Goal: Transaction & Acquisition: Obtain resource

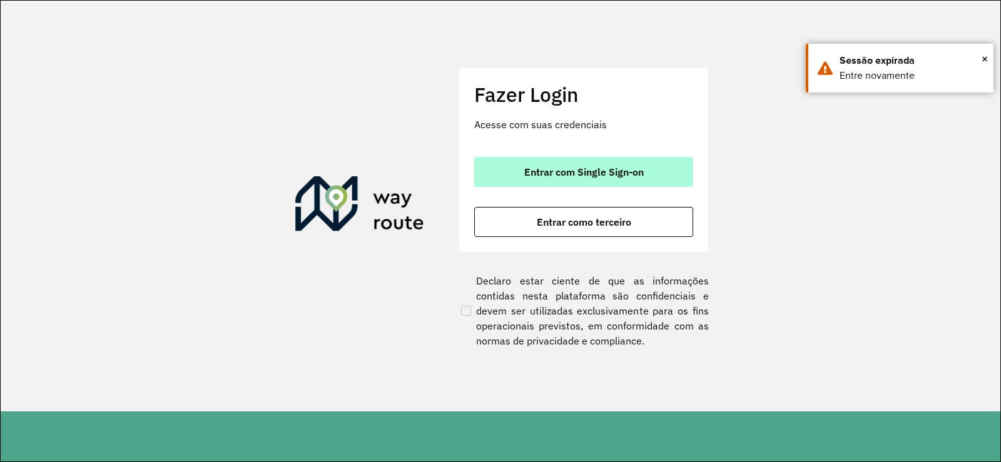
click at [582, 180] on button "Entrar com Single Sign-on" at bounding box center [583, 172] width 219 height 30
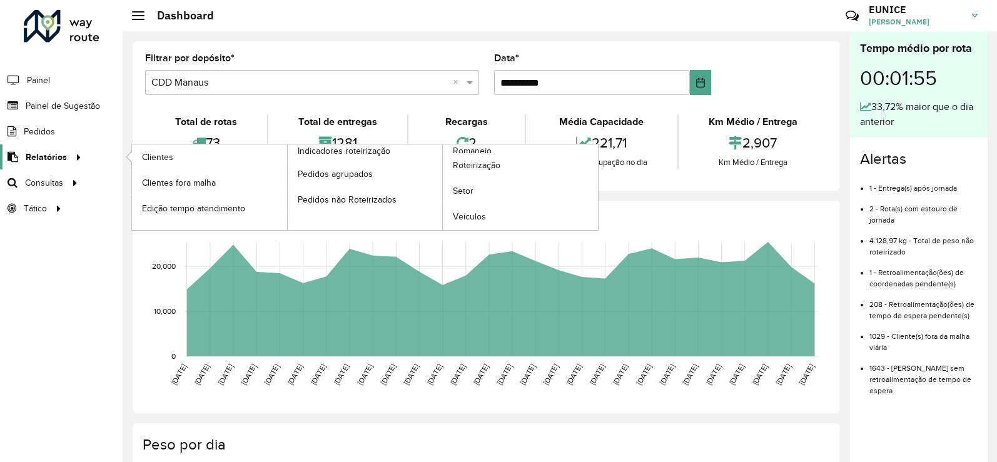
click at [38, 151] on span "Relatórios" at bounding box center [46, 157] width 41 height 13
click at [179, 153] on link "Clientes" at bounding box center [209, 156] width 155 height 25
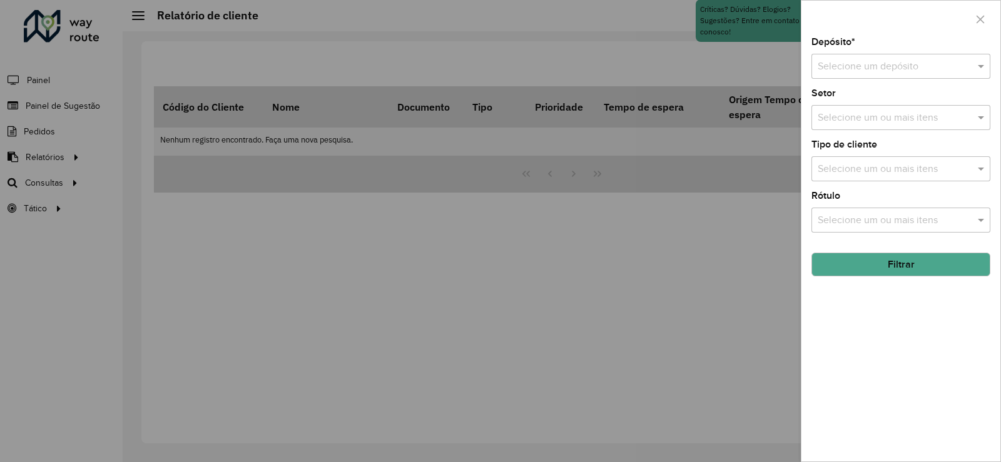
click at [873, 56] on div "Selecione um depósito" at bounding box center [900, 66] width 179 height 25
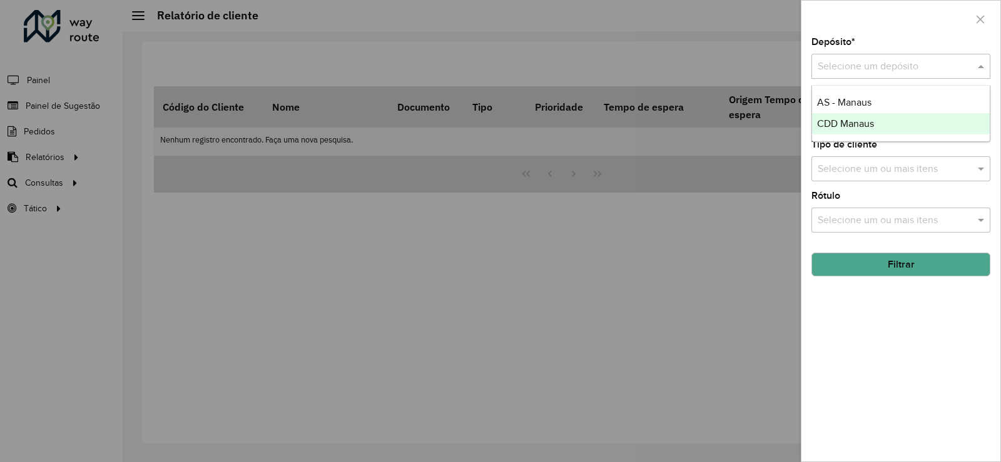
click at [849, 128] on span "CDD Manaus" at bounding box center [845, 123] width 57 height 11
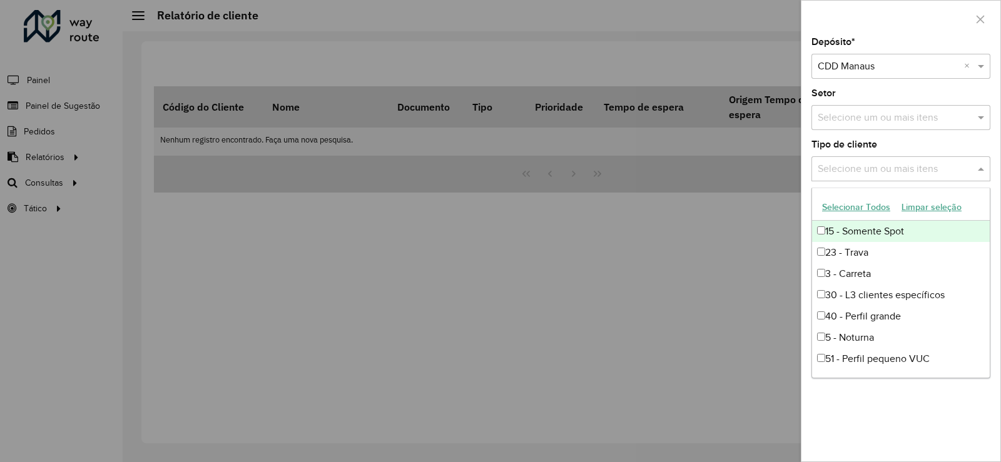
click at [858, 162] on input "text" at bounding box center [894, 169] width 160 height 15
click at [850, 206] on button "Selecionar Todos" at bounding box center [855, 207] width 79 height 19
click at [960, 125] on input "text" at bounding box center [894, 118] width 160 height 15
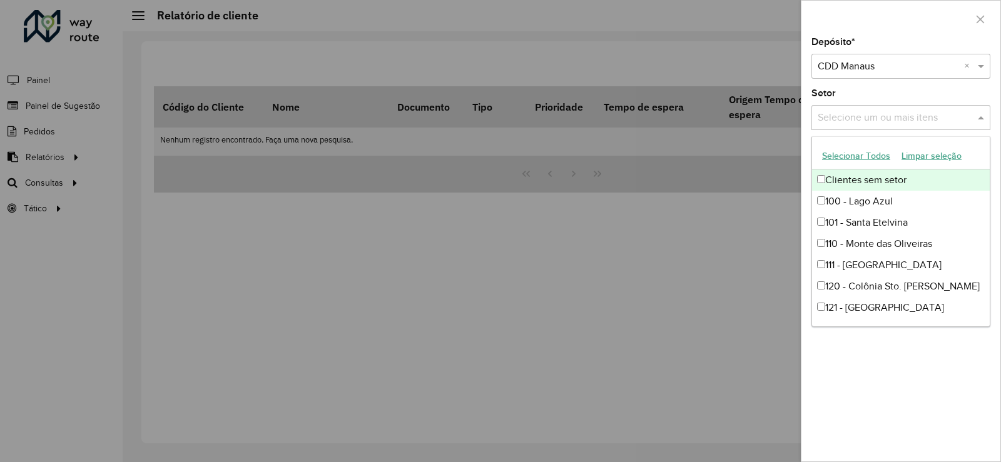
click at [958, 121] on input "text" at bounding box center [894, 118] width 160 height 15
click at [964, 146] on div "Selecionar Todos Limpar seleção" at bounding box center [901, 156] width 178 height 26
click at [919, 154] on button "Limpar seleção" at bounding box center [931, 155] width 71 height 19
click at [913, 114] on input "text" at bounding box center [894, 118] width 160 height 15
click at [864, 158] on button "Selecionar Todos" at bounding box center [855, 155] width 79 height 19
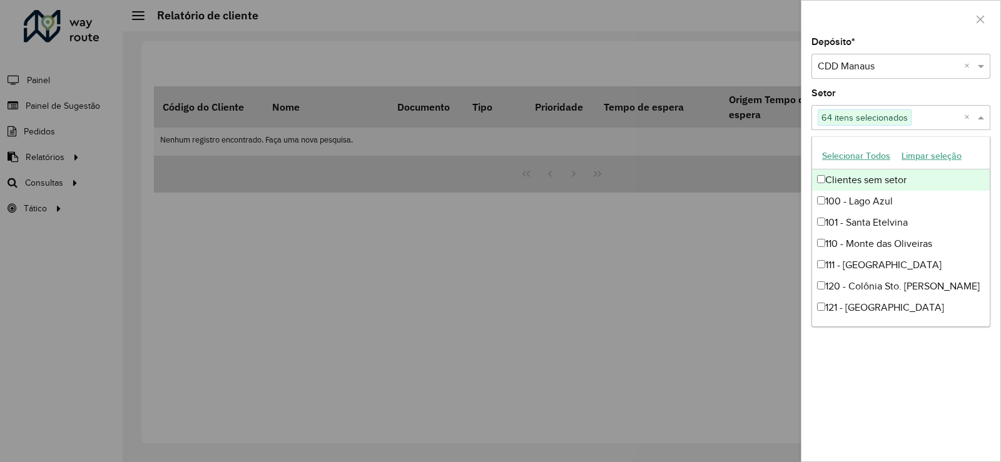
click at [859, 151] on button "Selecionar Todos" at bounding box center [855, 155] width 79 height 19
click at [896, 93] on div "Setor Selecione um ou mais itens 64 itens selecionados ×" at bounding box center [900, 109] width 179 height 41
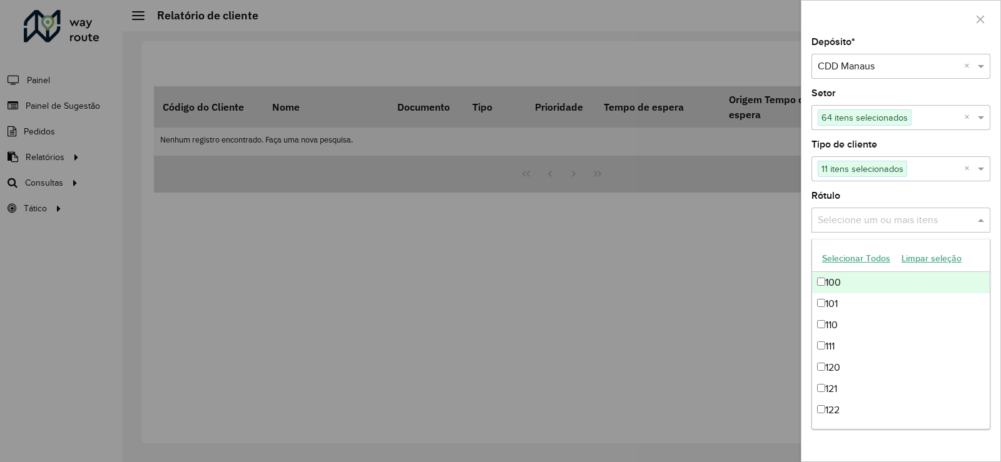
click at [893, 214] on input "text" at bounding box center [894, 220] width 160 height 15
click at [894, 198] on div "Rótulo Selecione um ou mais itens" at bounding box center [900, 211] width 179 height 41
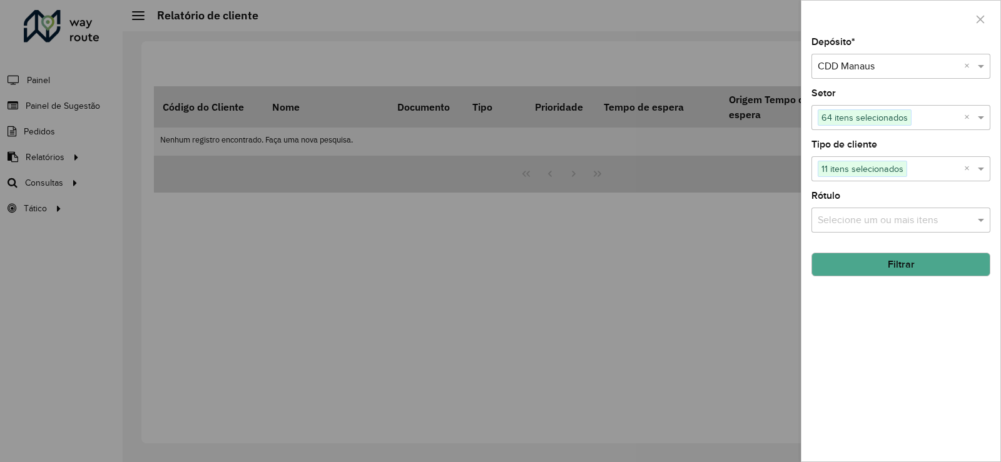
click at [908, 259] on button "Filtrar" at bounding box center [900, 265] width 179 height 24
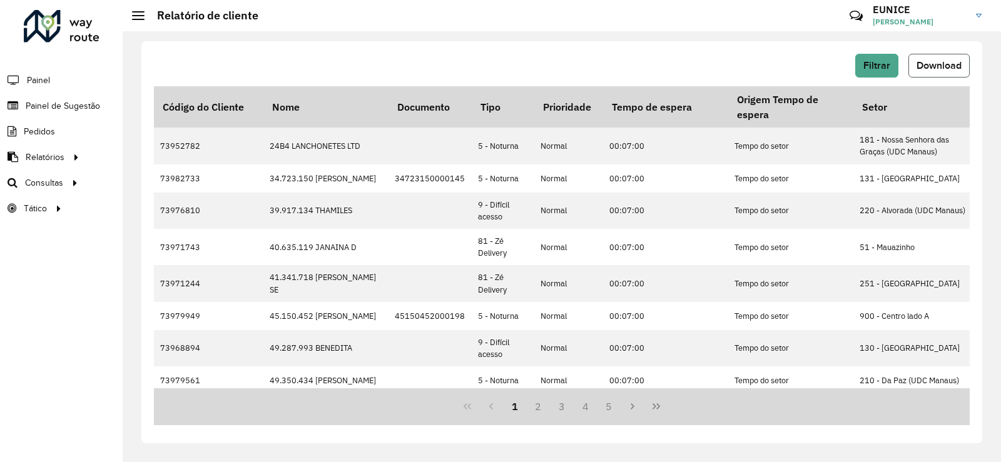
click at [919, 61] on span "Download" at bounding box center [938, 65] width 45 height 11
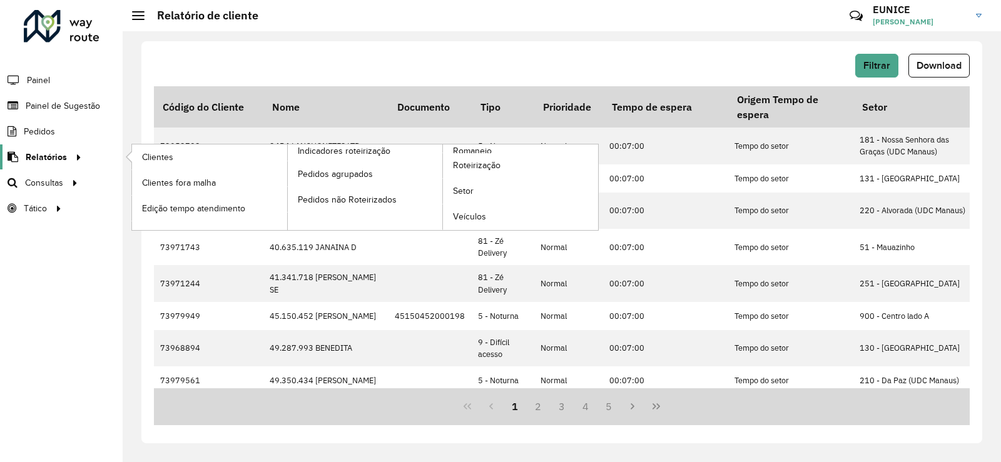
click at [51, 156] on span "Relatórios" at bounding box center [46, 157] width 41 height 13
click at [465, 148] on span "Romaneio" at bounding box center [473, 150] width 41 height 13
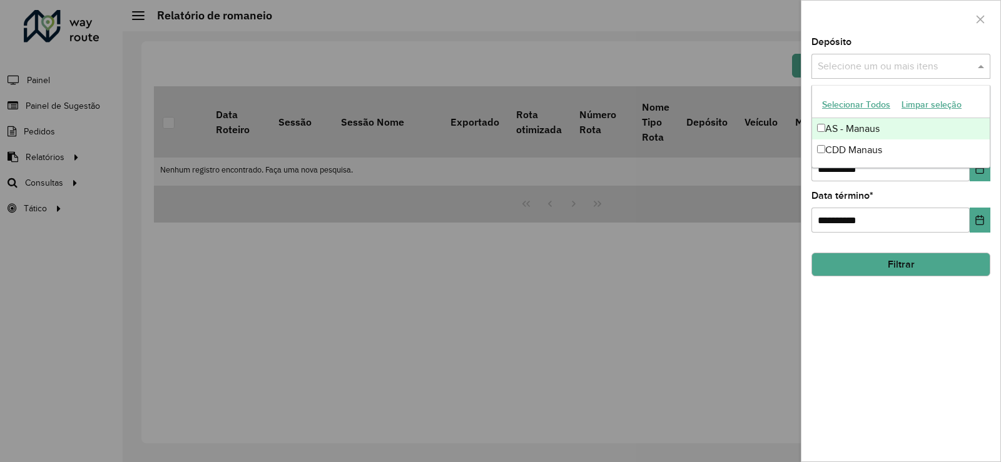
click at [874, 73] on input "text" at bounding box center [894, 66] width 160 height 15
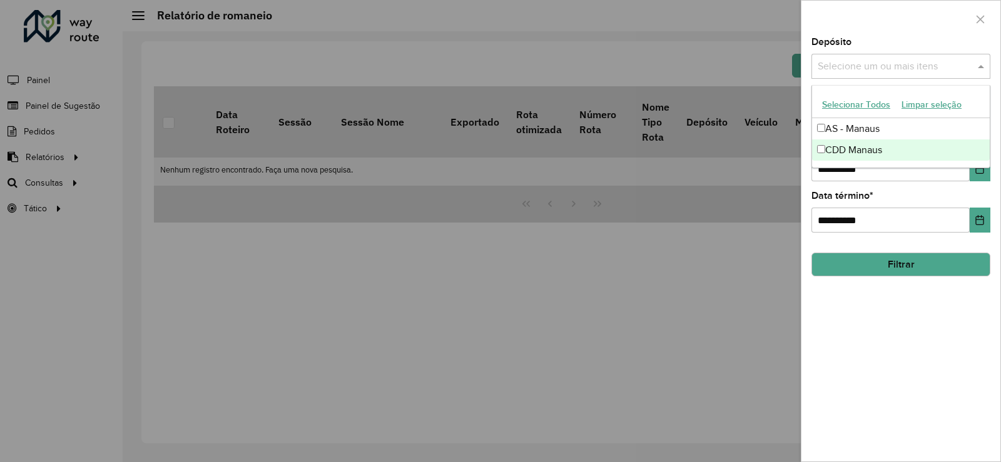
drag, startPoint x: 868, startPoint y: 151, endPoint x: 871, endPoint y: 157, distance: 6.4
click at [871, 157] on div "CDD Manaus" at bounding box center [901, 149] width 178 height 21
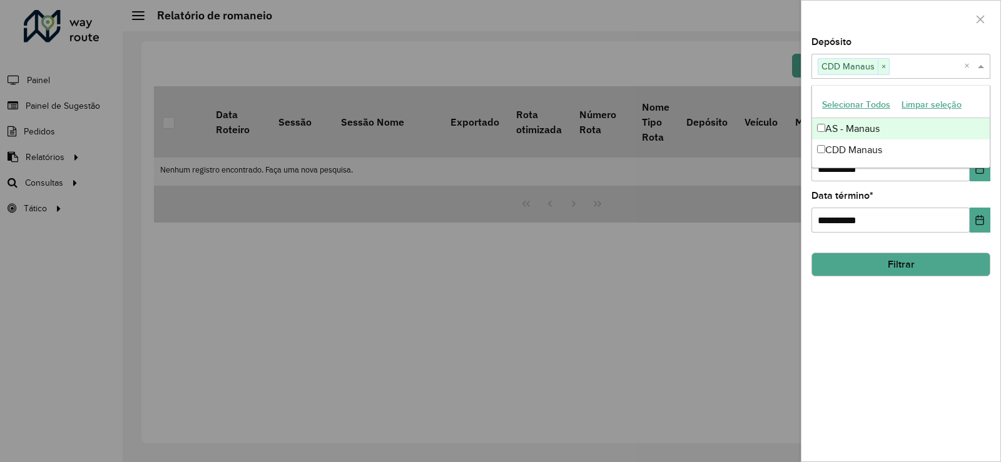
click at [928, 61] on input "text" at bounding box center [926, 66] width 74 height 15
click at [918, 23] on div at bounding box center [900, 19] width 199 height 37
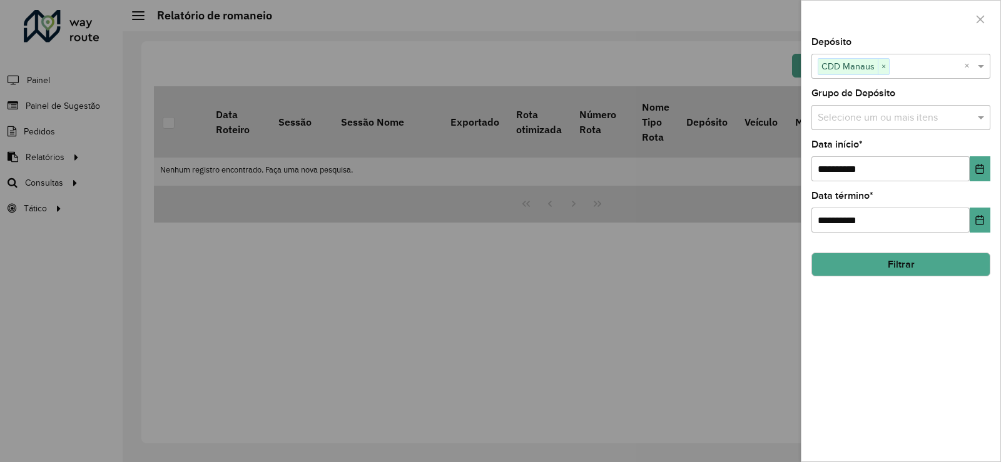
click at [901, 125] on input "text" at bounding box center [894, 118] width 160 height 15
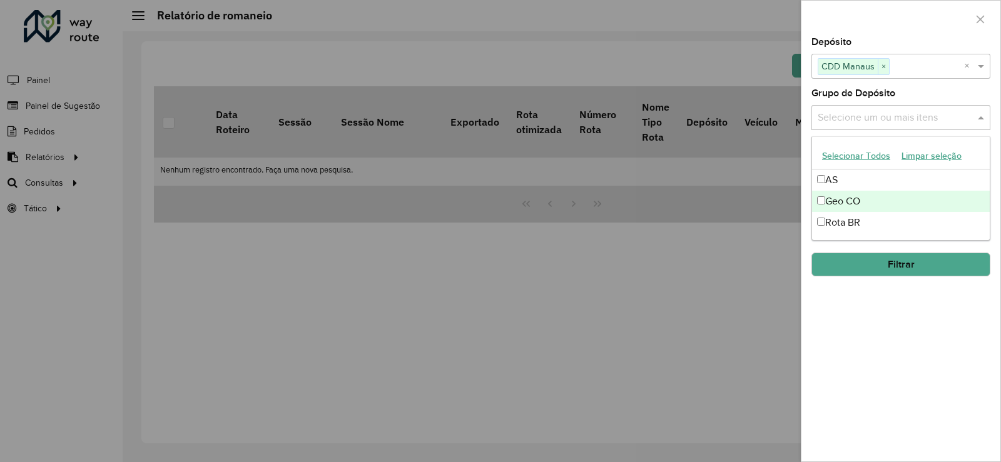
click at [844, 206] on div "Geo CO" at bounding box center [901, 201] width 178 height 21
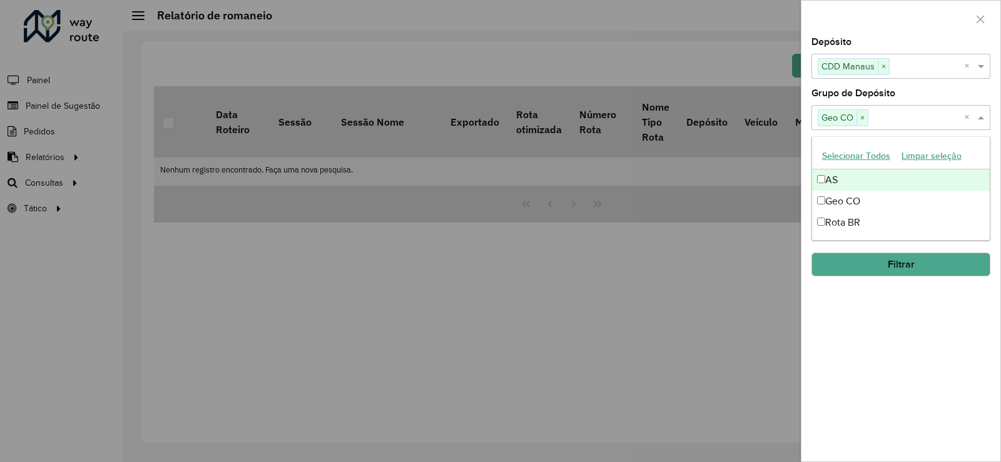
click at [903, 106] on div "Selecione um ou mais itens Geo CO ×" at bounding box center [887, 117] width 153 height 23
click at [971, 28] on button "button" at bounding box center [980, 19] width 20 height 20
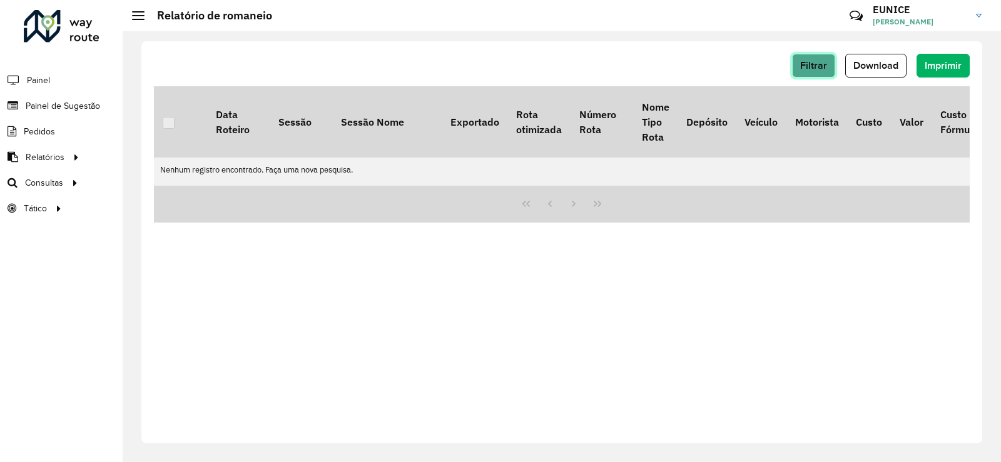
click at [823, 71] on button "Filtrar" at bounding box center [813, 66] width 43 height 24
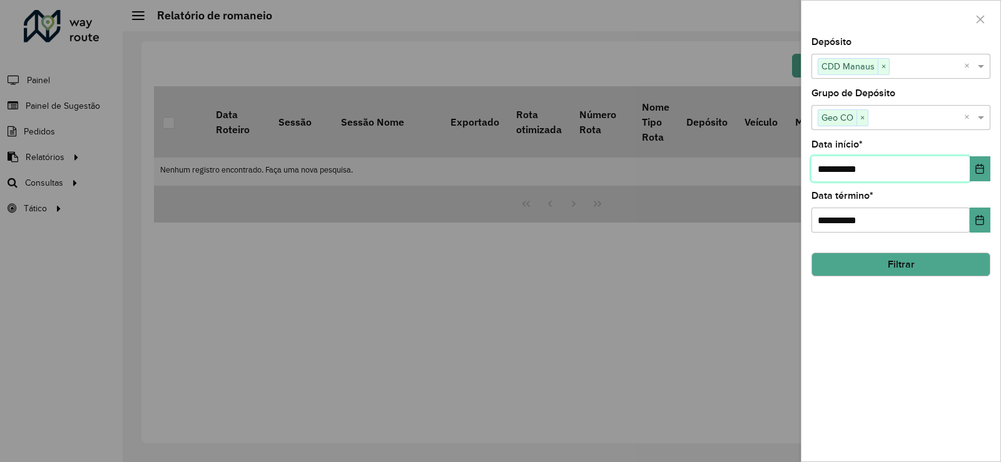
click at [876, 172] on input "**********" at bounding box center [890, 168] width 158 height 25
drag, startPoint x: 876, startPoint y: 170, endPoint x: 791, endPoint y: 177, distance: 85.4
click at [791, 177] on body "**********" at bounding box center [500, 231] width 1001 height 462
type input "**********"
click at [896, 258] on button "Filtrar" at bounding box center [900, 265] width 179 height 24
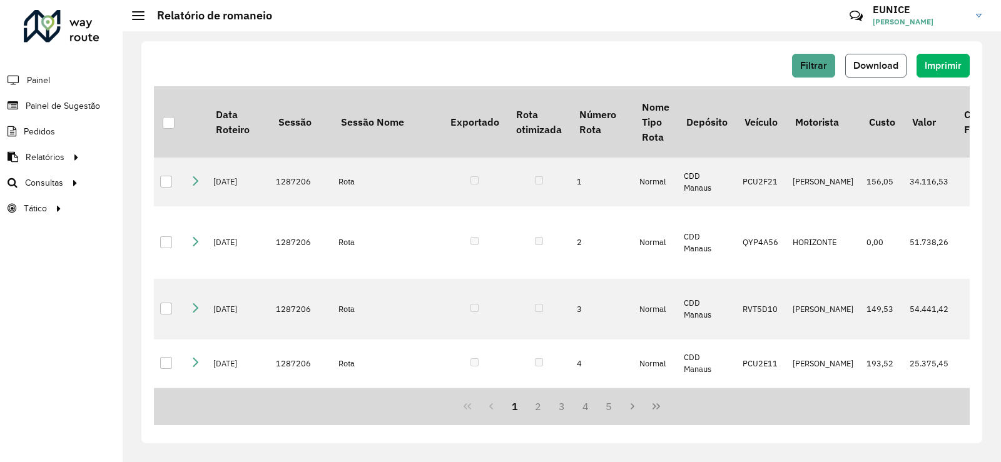
click at [878, 66] on span "Download" at bounding box center [875, 65] width 45 height 11
click at [804, 63] on span "Filtrar" at bounding box center [813, 65] width 27 height 11
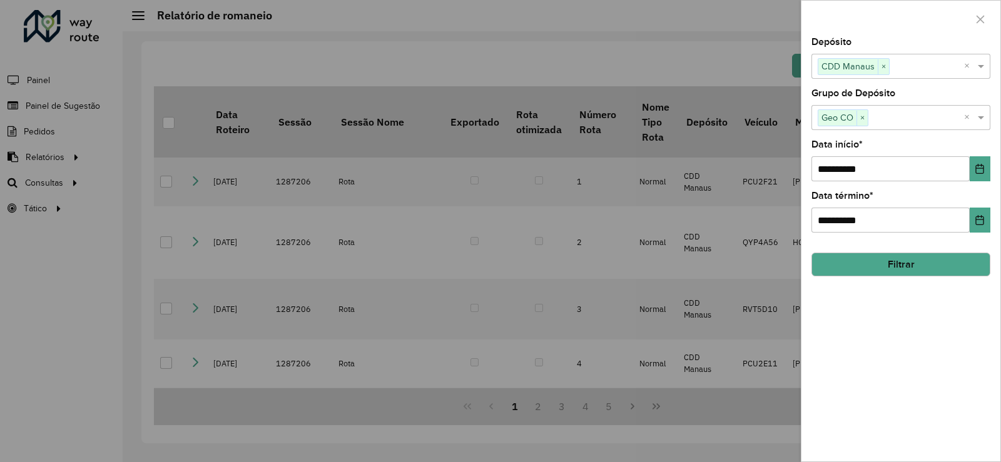
click at [918, 119] on input "text" at bounding box center [916, 118] width 96 height 15
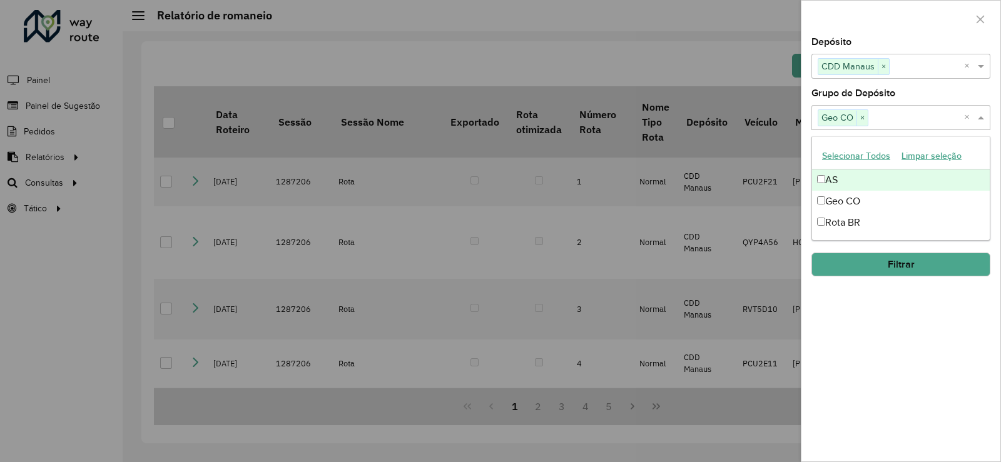
click at [821, 173] on div "AS" at bounding box center [901, 180] width 178 height 21
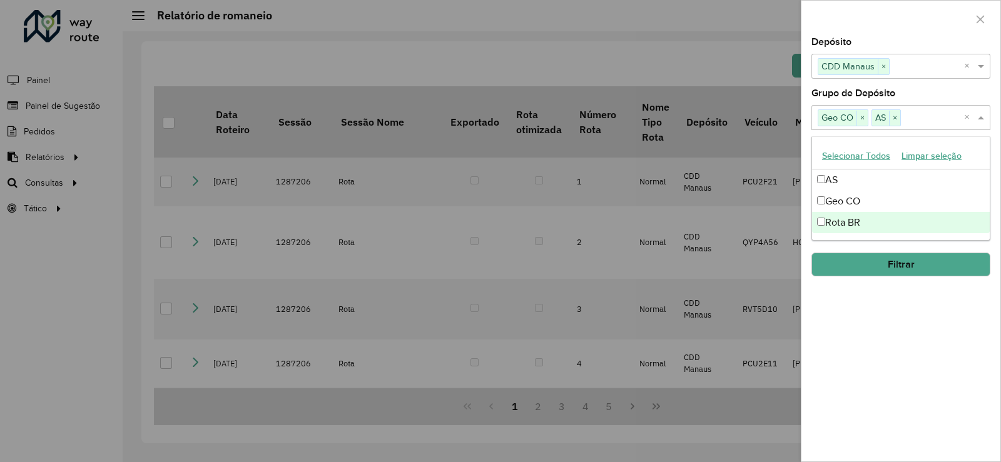
click at [814, 223] on div "Rota BR" at bounding box center [901, 222] width 178 height 21
click at [891, 265] on button "Filtrar" at bounding box center [900, 265] width 179 height 24
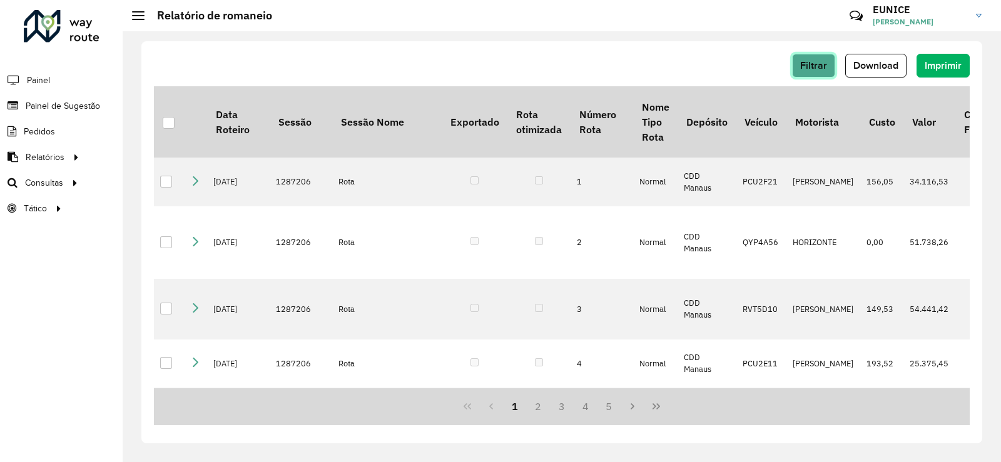
click at [808, 64] on span "Filtrar" at bounding box center [813, 65] width 27 height 11
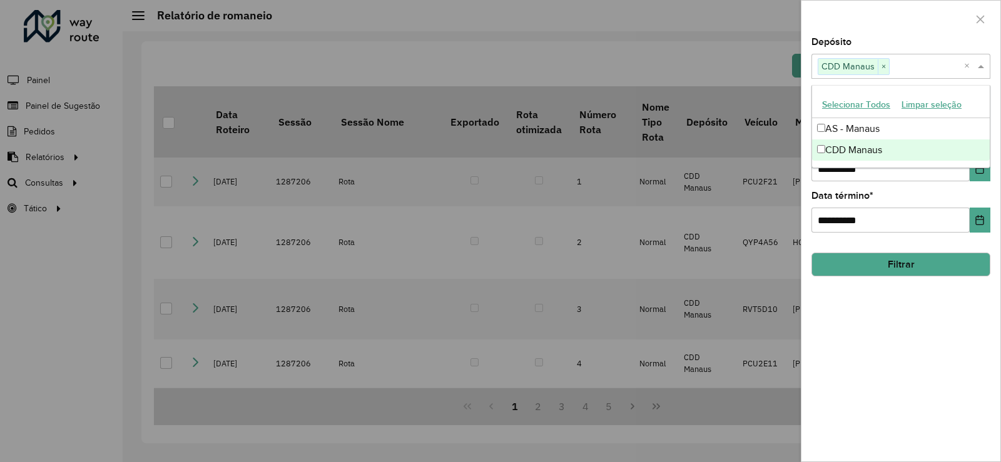
click at [911, 61] on input "text" at bounding box center [926, 66] width 74 height 15
click at [666, 51] on div at bounding box center [500, 231] width 1001 height 462
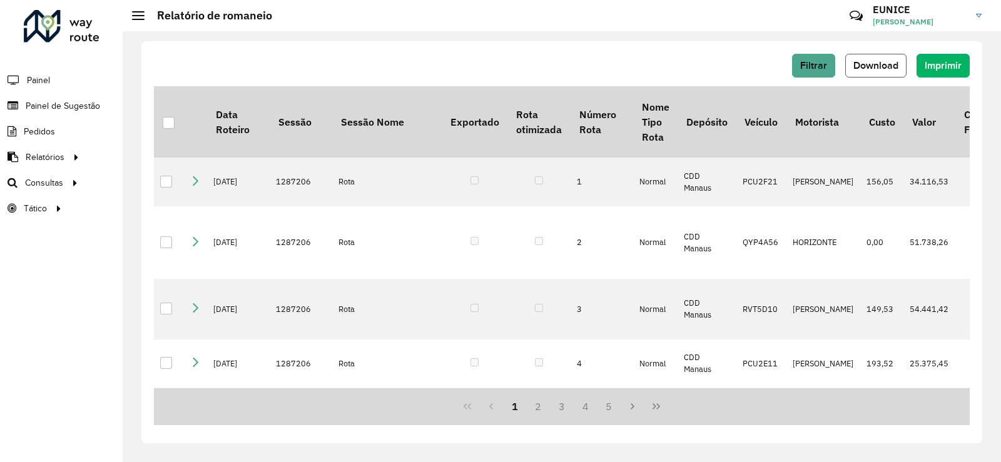
click at [858, 64] on span "Download" at bounding box center [875, 65] width 45 height 11
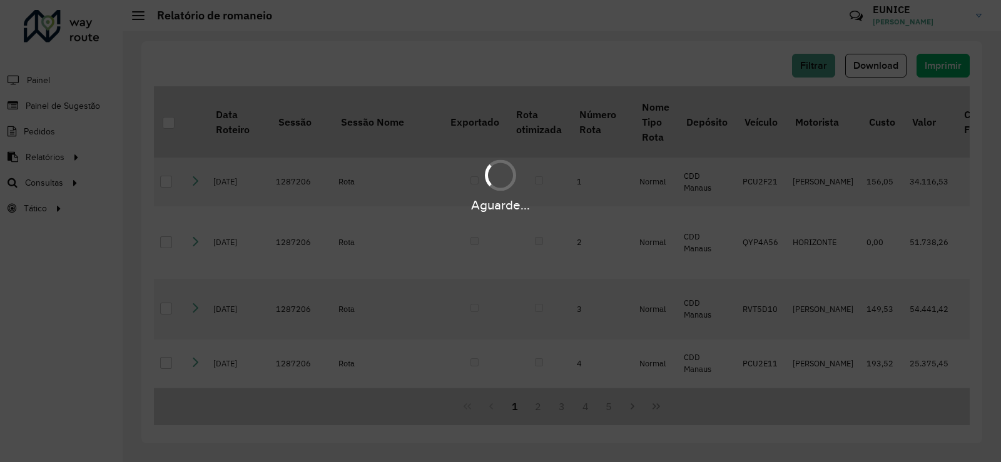
click at [618, 32] on div "Aguarde..." at bounding box center [500, 231] width 1001 height 462
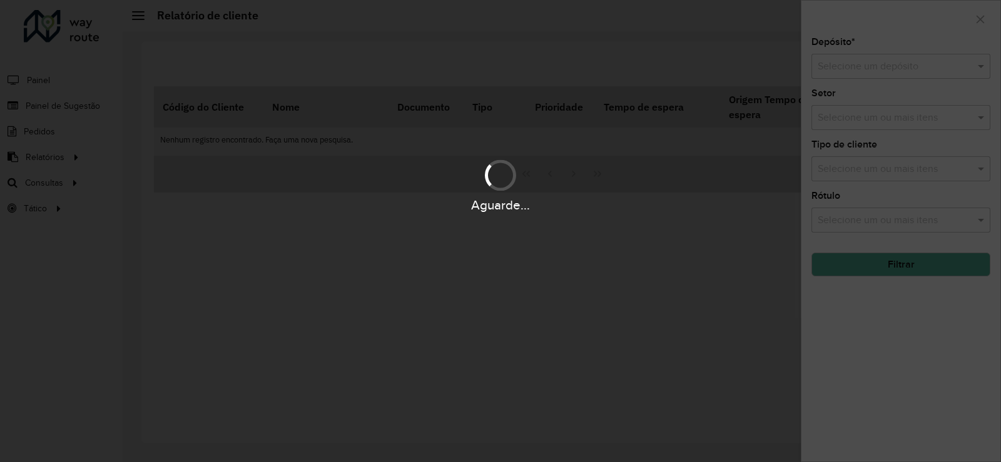
click at [996, 140] on div "Aguarde..." at bounding box center [500, 231] width 1001 height 462
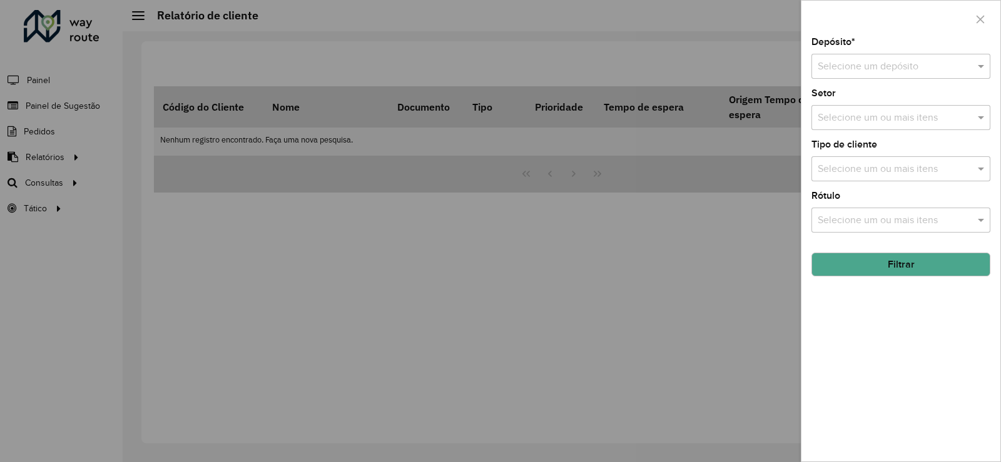
click at [64, 158] on div at bounding box center [500, 231] width 1001 height 462
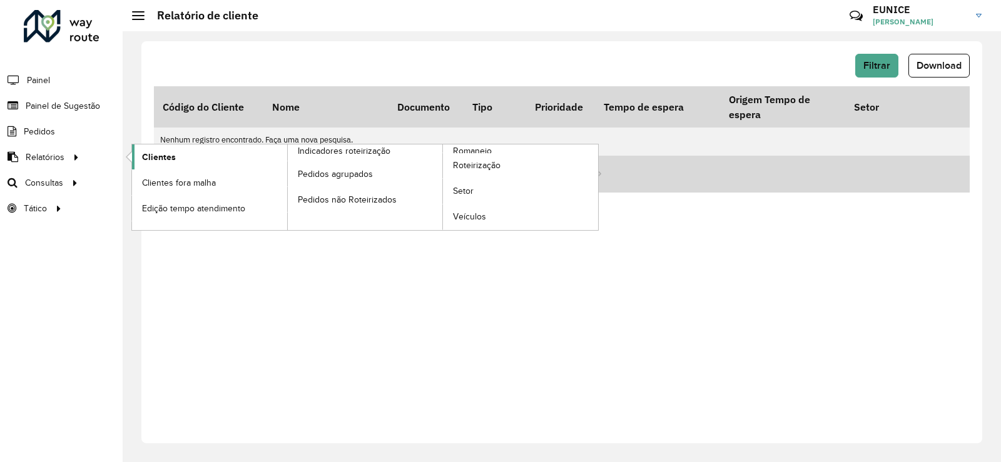
click at [173, 158] on span "Clientes" at bounding box center [159, 157] width 34 height 13
click at [158, 163] on span "Clientes" at bounding box center [159, 157] width 34 height 13
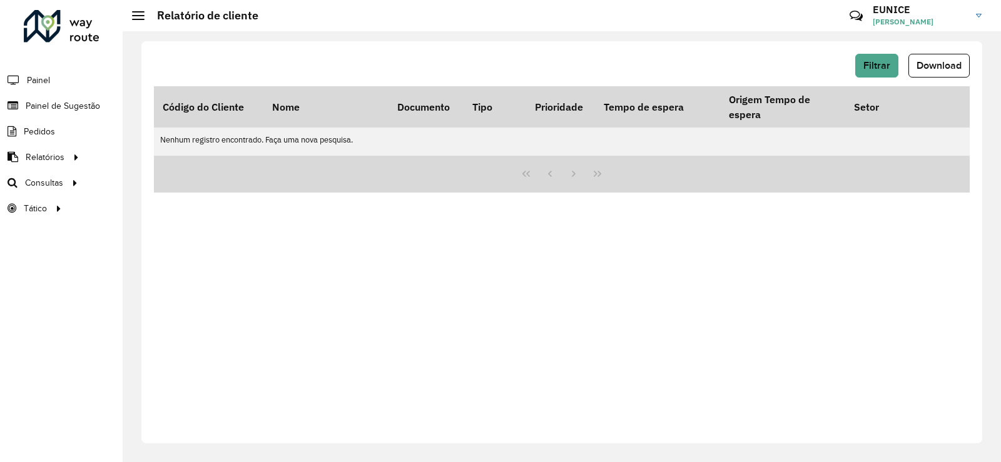
click at [734, 323] on div "Filtrar Download Código do Cliente Nome Documento Tipo Prioridade Tempo de espe…" at bounding box center [561, 242] width 841 height 402
click at [867, 58] on button "Filtrar" at bounding box center [876, 66] width 43 height 24
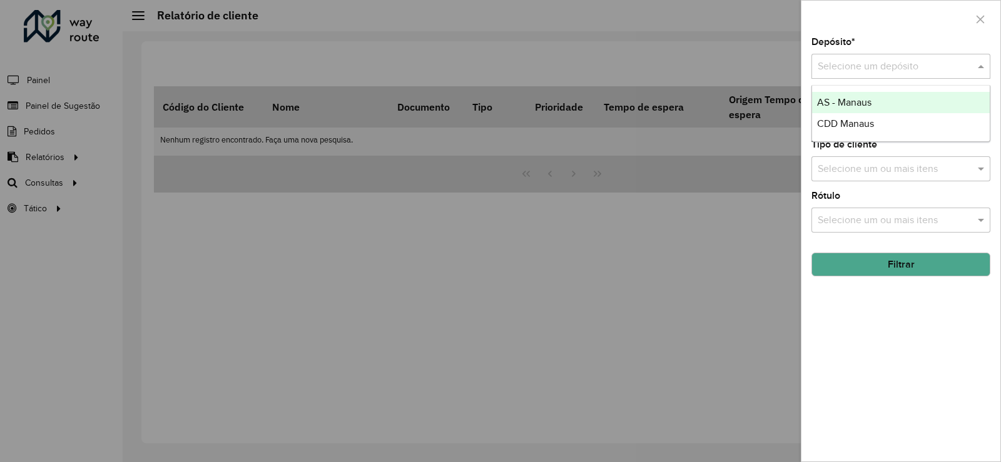
click at [858, 68] on input "text" at bounding box center [888, 66] width 141 height 15
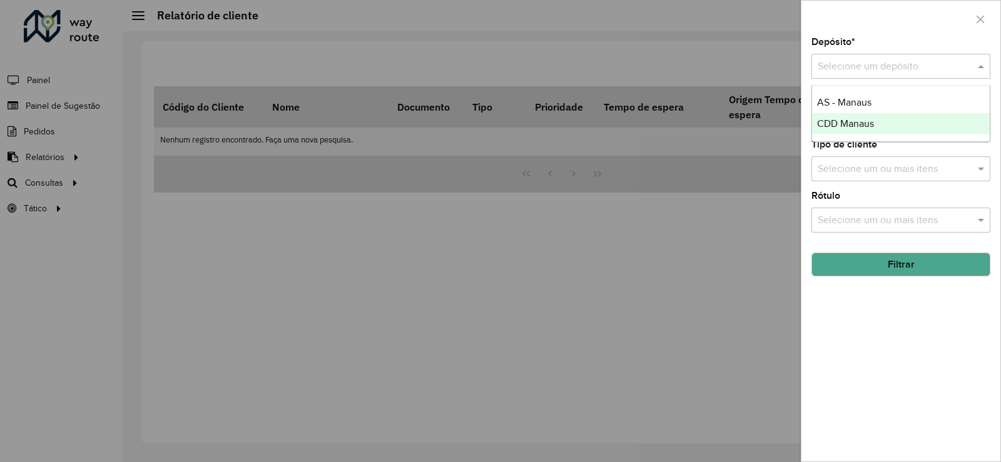
click at [854, 126] on span "CDD Manaus" at bounding box center [845, 123] width 57 height 11
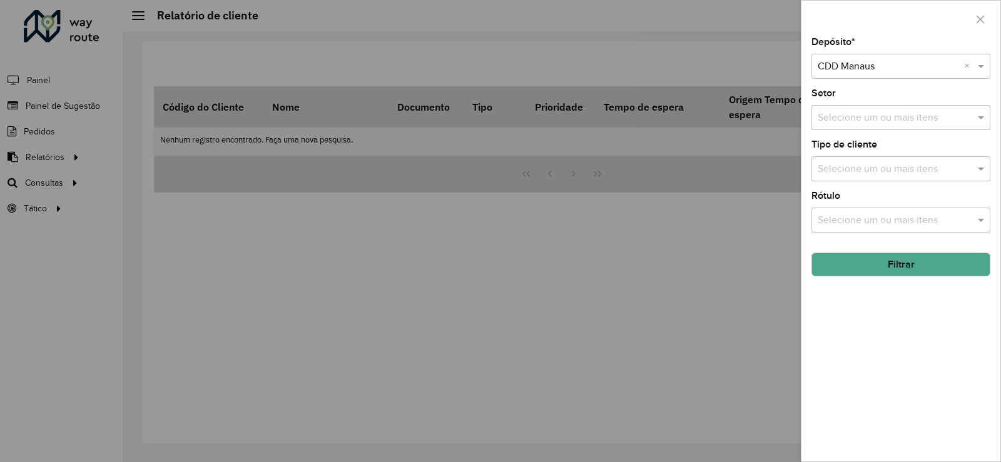
click at [892, 122] on input "text" at bounding box center [894, 118] width 160 height 15
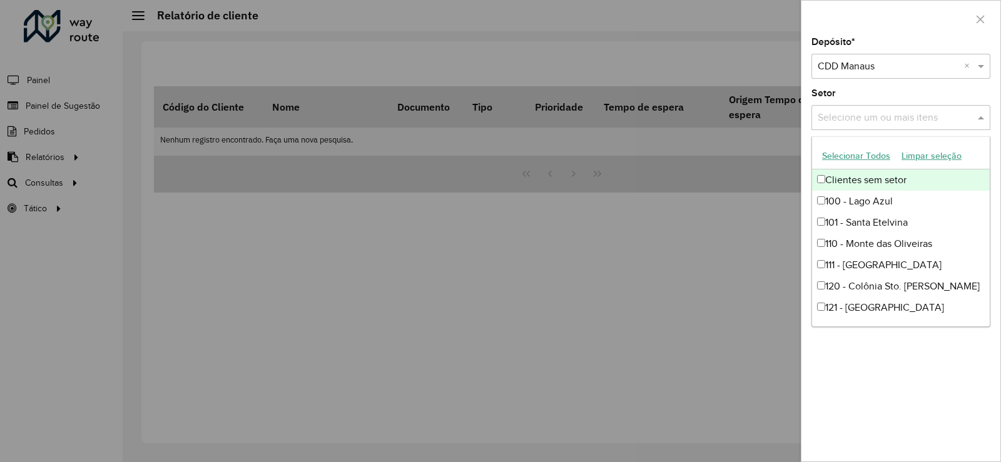
click at [849, 156] on button "Selecionar Todos" at bounding box center [855, 155] width 79 height 19
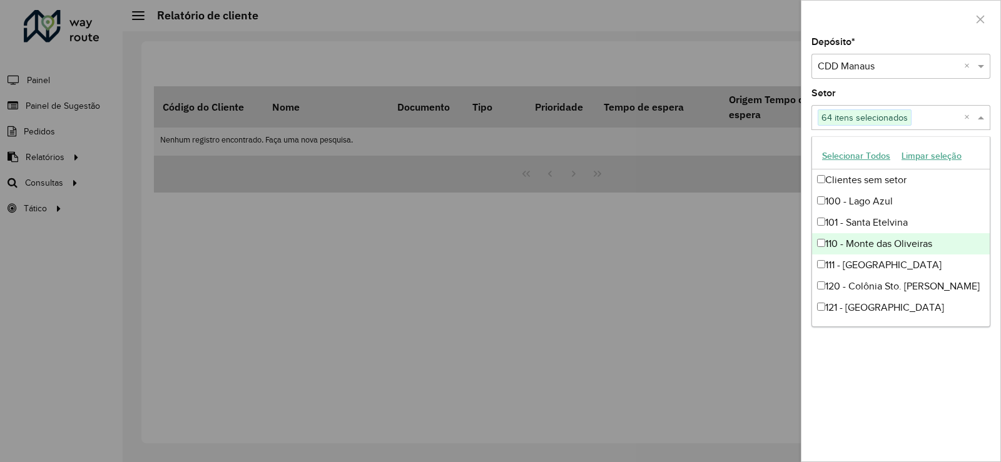
click at [745, 340] on div at bounding box center [500, 231] width 1001 height 462
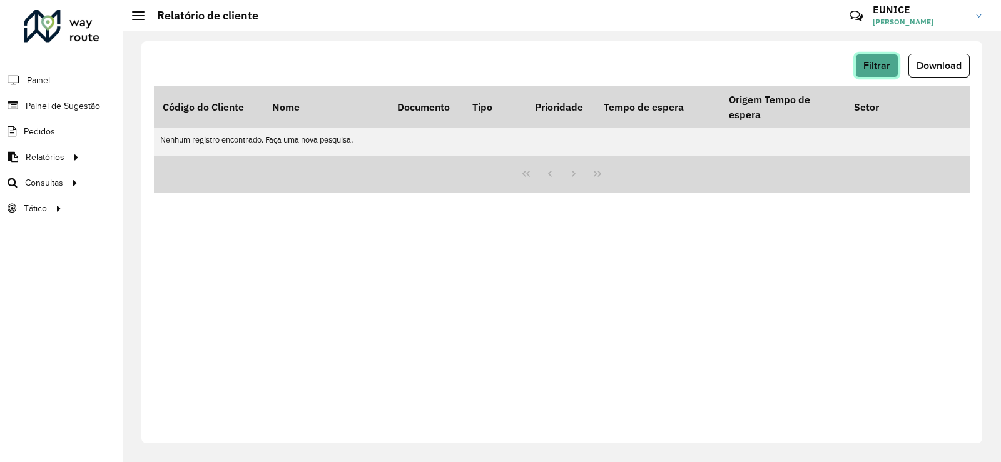
click at [884, 61] on span "Filtrar" at bounding box center [876, 65] width 27 height 11
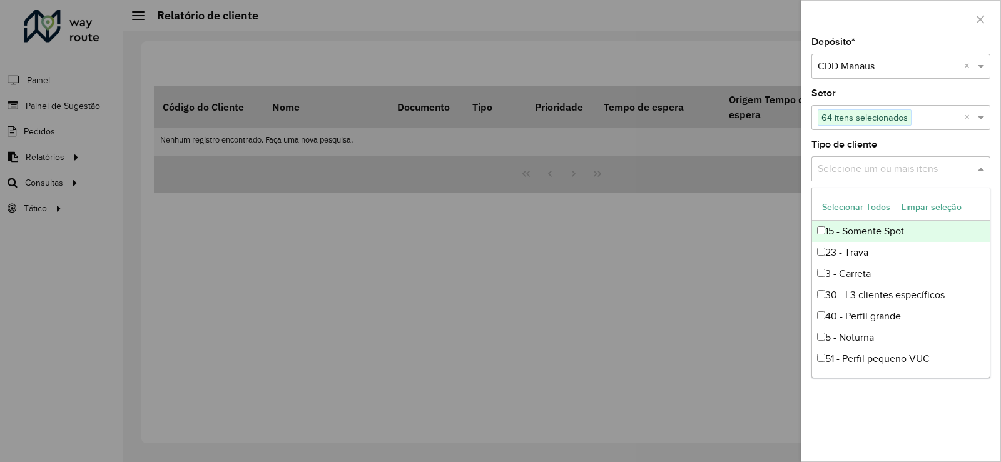
click at [861, 172] on input "text" at bounding box center [894, 169] width 160 height 15
click at [837, 203] on button "Selecionar Todos" at bounding box center [855, 207] width 79 height 19
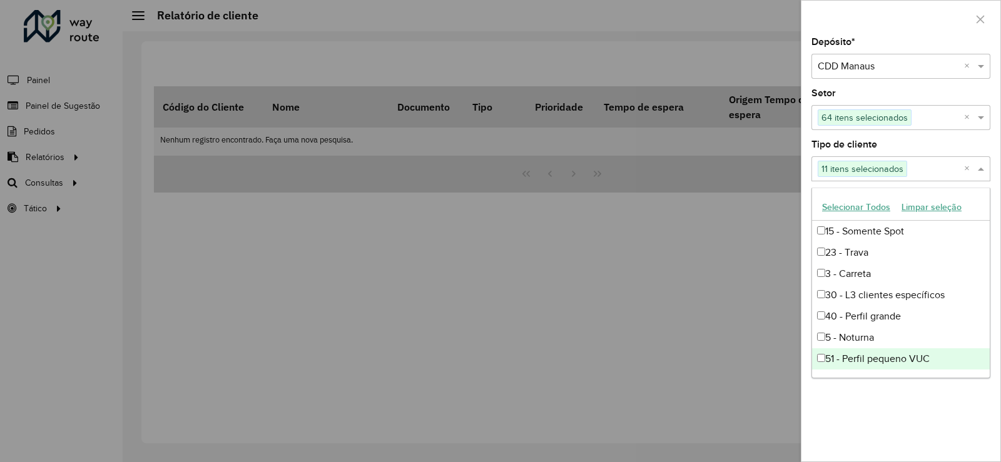
click at [876, 423] on div "Depósito * Selecione um depósito × CDD Manaus × Setor Selecione um ou mais iten…" at bounding box center [900, 250] width 199 height 424
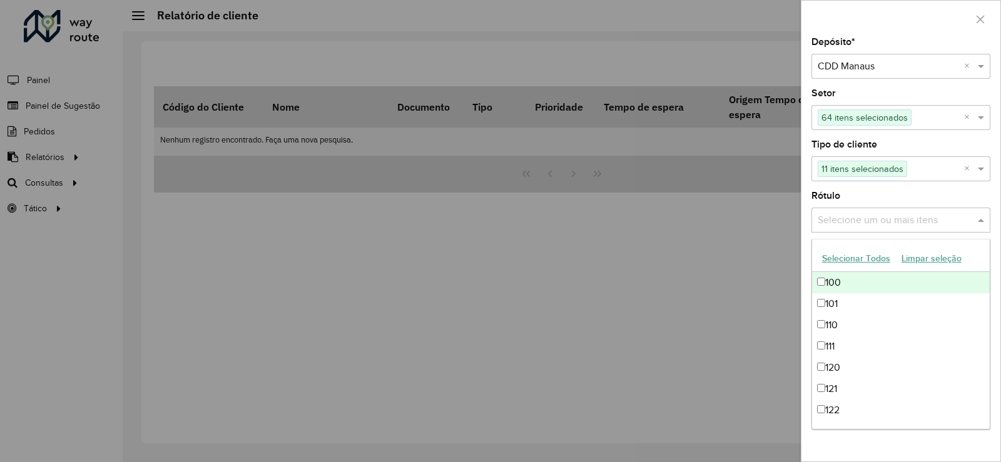
click at [865, 223] on input "text" at bounding box center [894, 220] width 160 height 15
click at [849, 257] on button "Selecionar Todos" at bounding box center [855, 258] width 79 height 19
click at [677, 254] on div at bounding box center [500, 231] width 1001 height 462
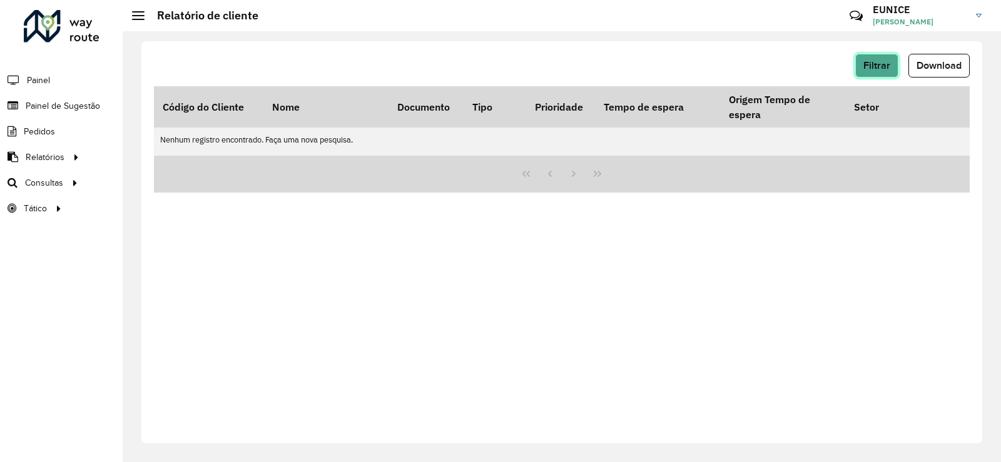
click at [885, 67] on span "Filtrar" at bounding box center [876, 65] width 27 height 11
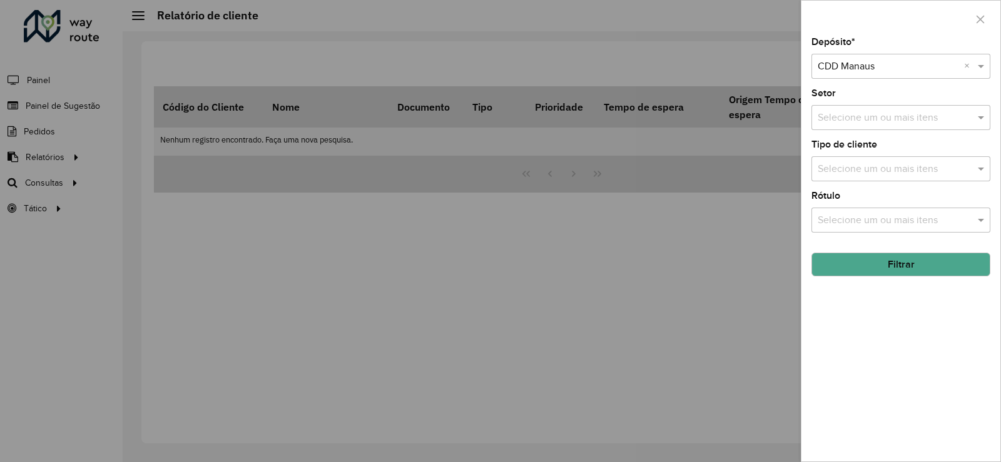
click at [893, 268] on button "Filtrar" at bounding box center [900, 265] width 179 height 24
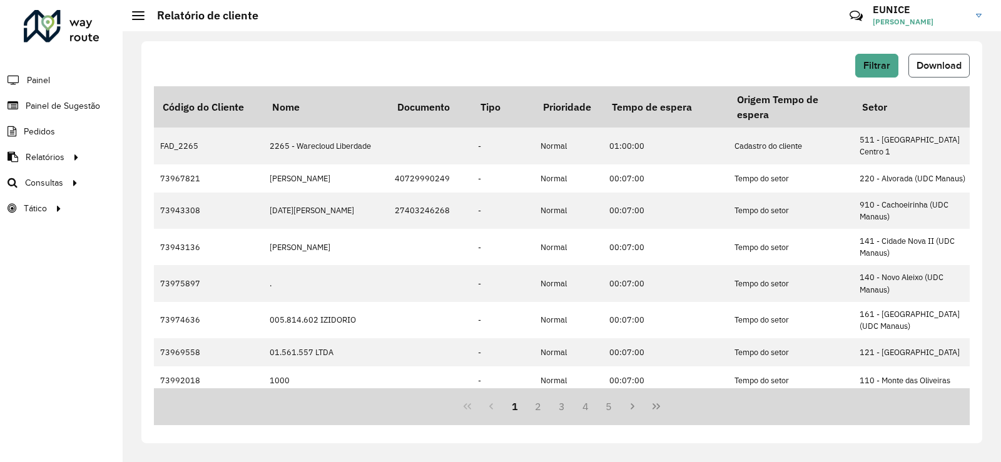
click at [933, 61] on span "Download" at bounding box center [938, 65] width 45 height 11
